Goal: Check status

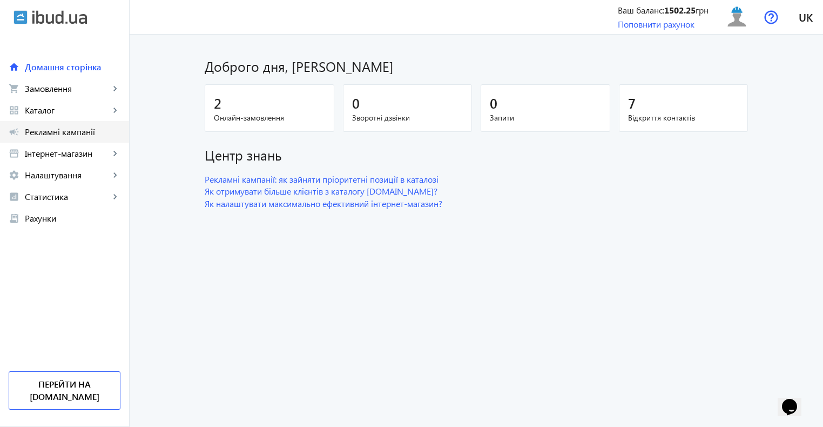
click at [52, 128] on span "Рекламні кампанії" at bounding box center [73, 131] width 96 height 11
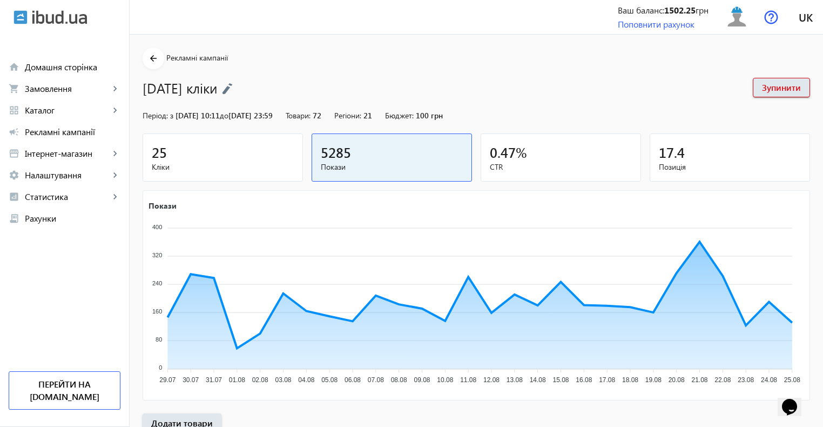
click at [217, 151] on div "25" at bounding box center [223, 152] width 142 height 19
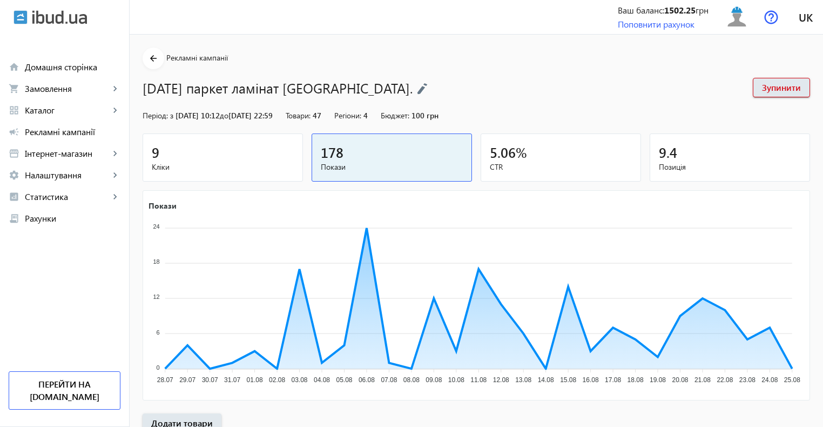
click at [219, 164] on span "Кліки" at bounding box center [223, 166] width 142 height 11
